Goal: Obtain resource: Download file/media

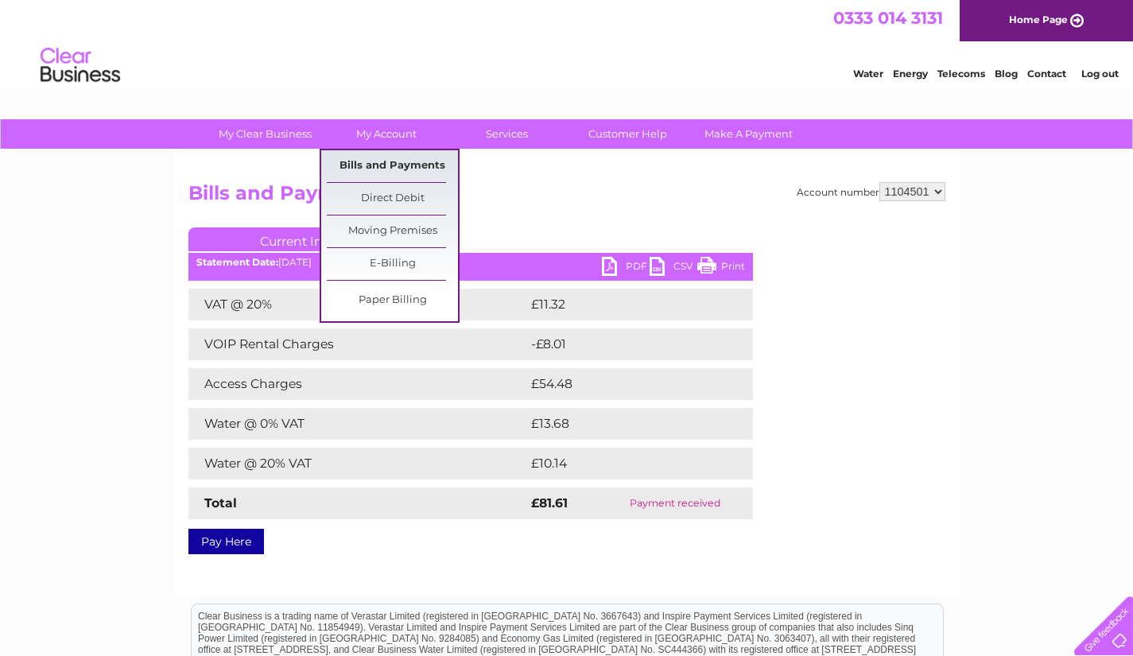
click at [409, 167] on link "Bills and Payments" at bounding box center [392, 166] width 131 height 32
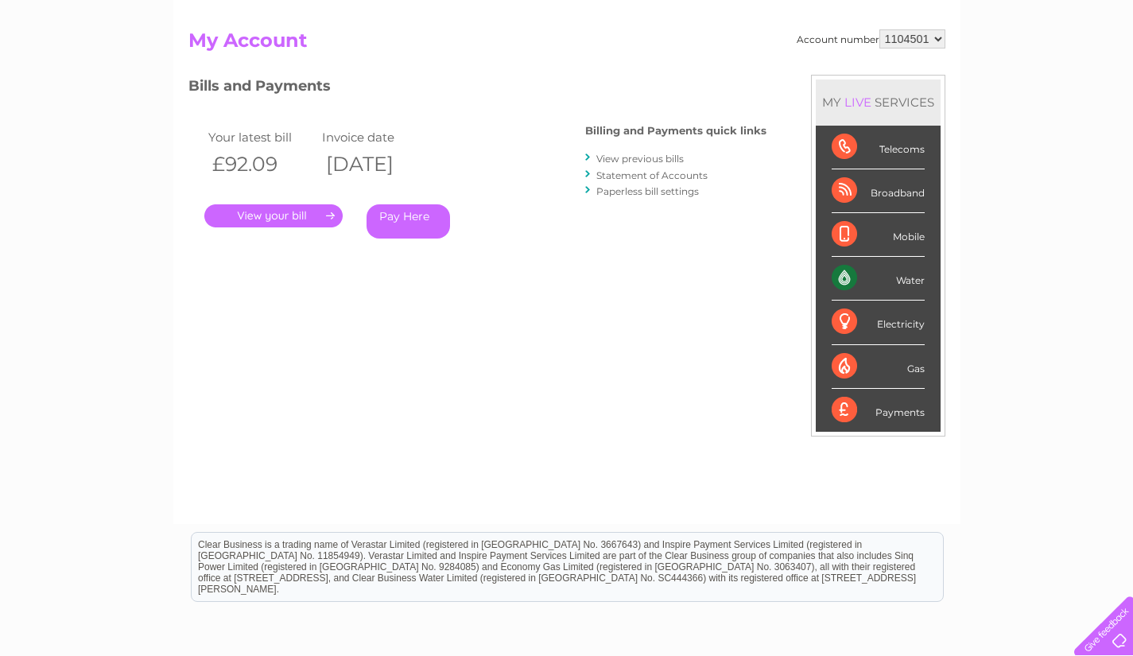
scroll to position [165, 0]
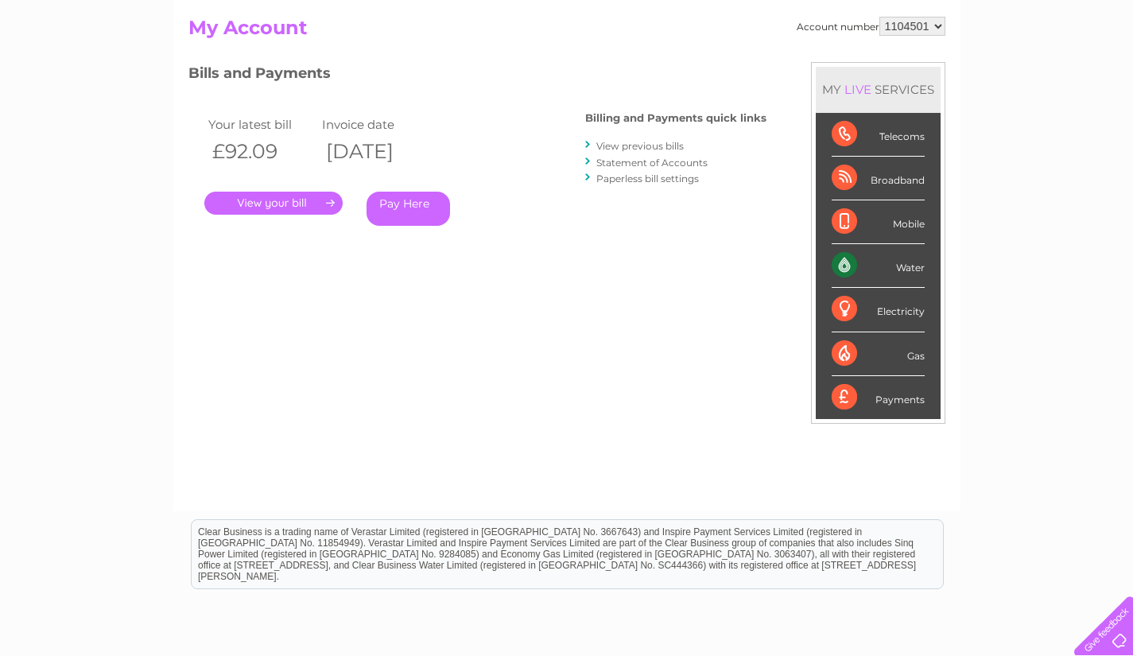
click at [280, 203] on link "." at bounding box center [273, 203] width 138 height 23
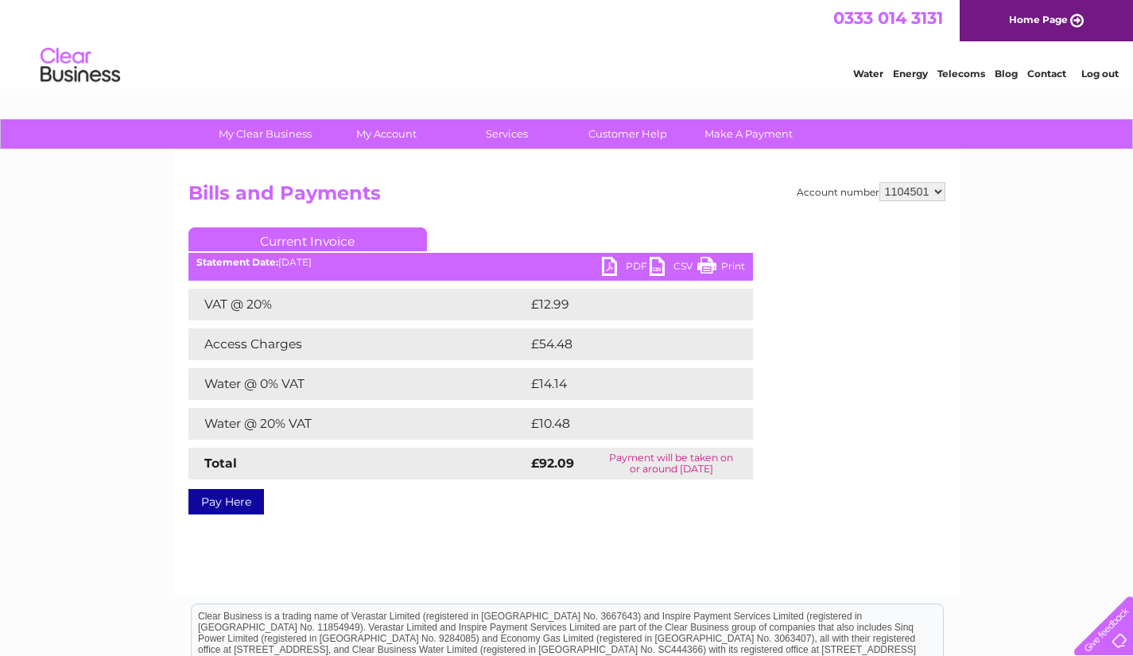
click at [624, 272] on link "PDF" at bounding box center [626, 268] width 48 height 23
